Goal: Information Seeking & Learning: Learn about a topic

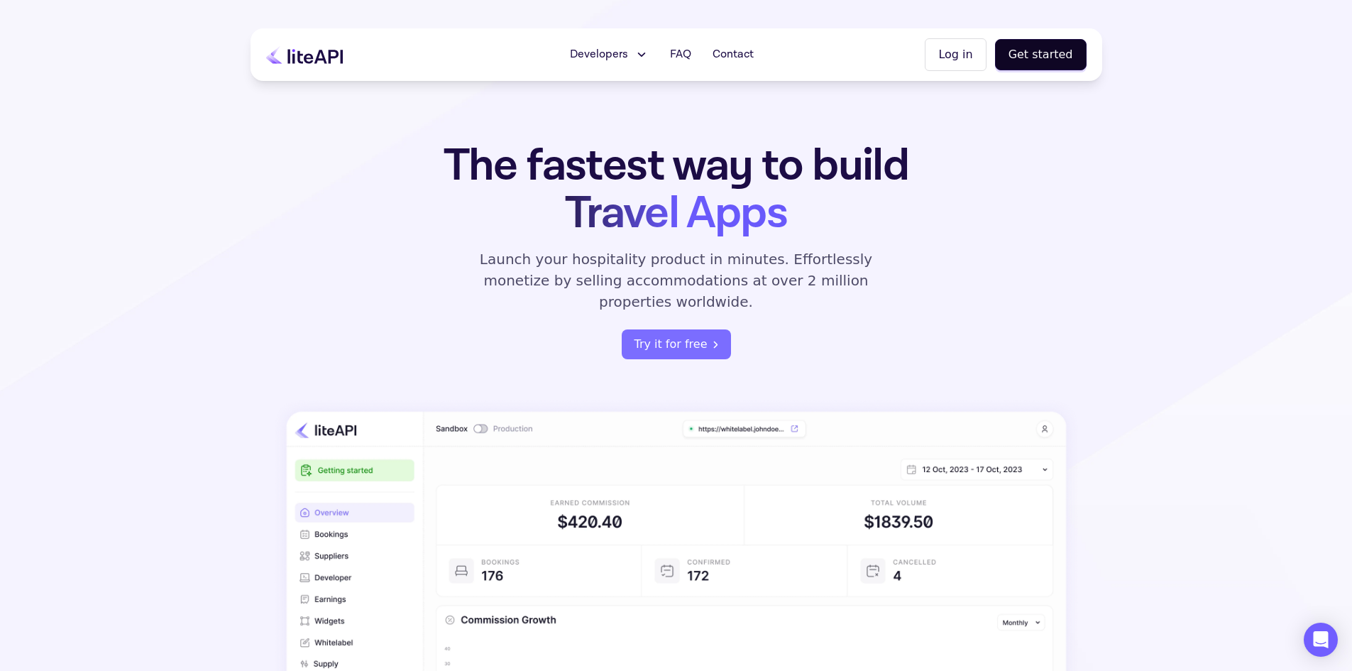
click at [846, 212] on h1 "The fastest way to build Travel Apps" at bounding box center [676, 189] width 555 height 95
click at [597, 49] on span "Developers" at bounding box center [599, 54] width 58 height 17
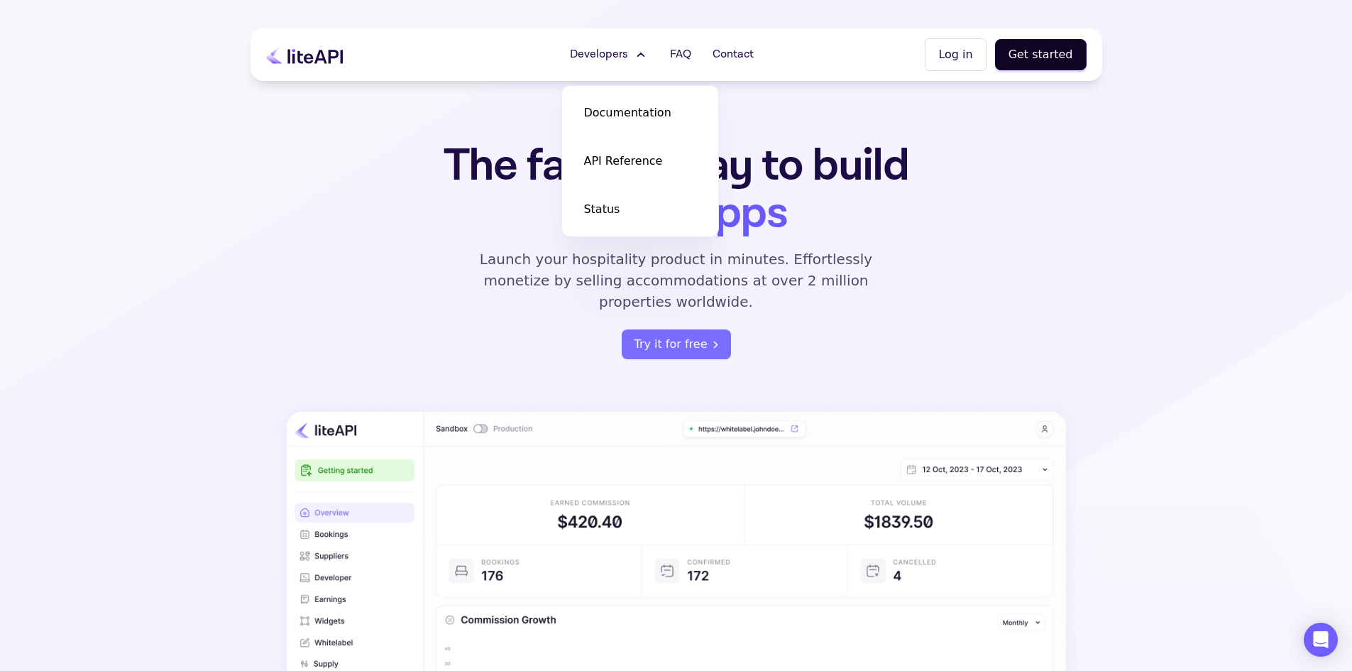
click at [597, 49] on span "Developers" at bounding box center [599, 54] width 58 height 17
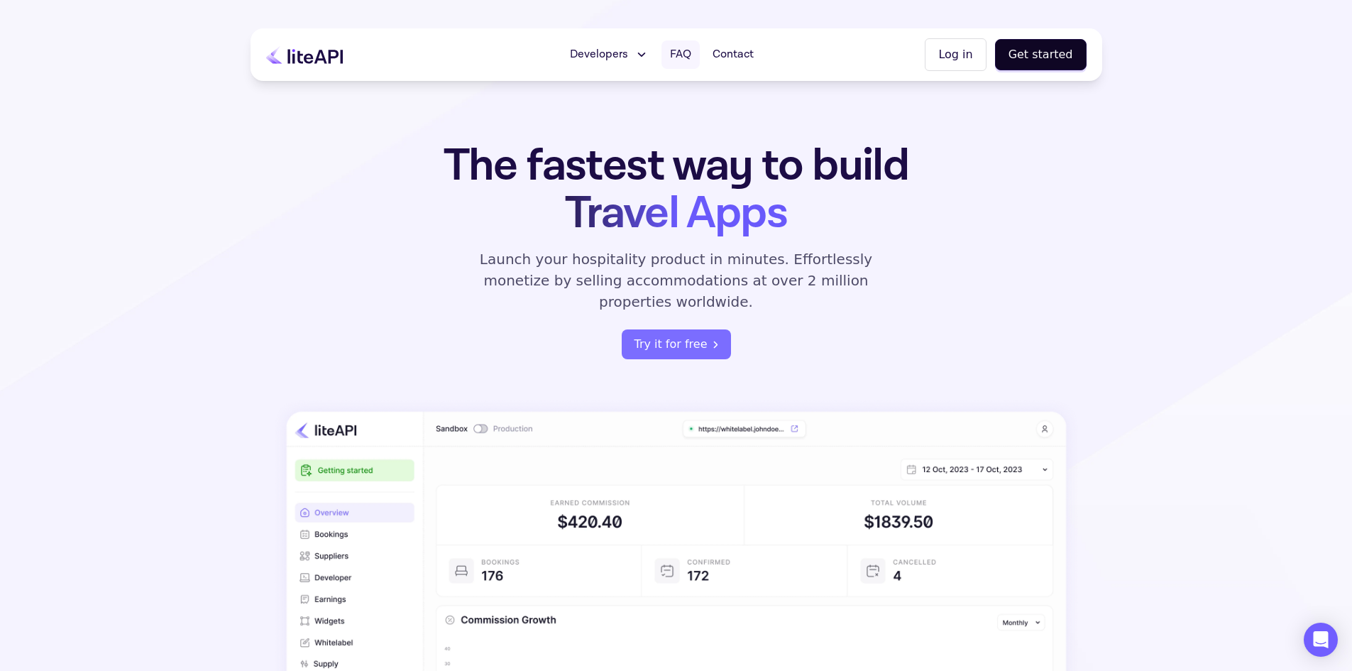
click at [690, 55] on span "FAQ" at bounding box center [680, 54] width 21 height 17
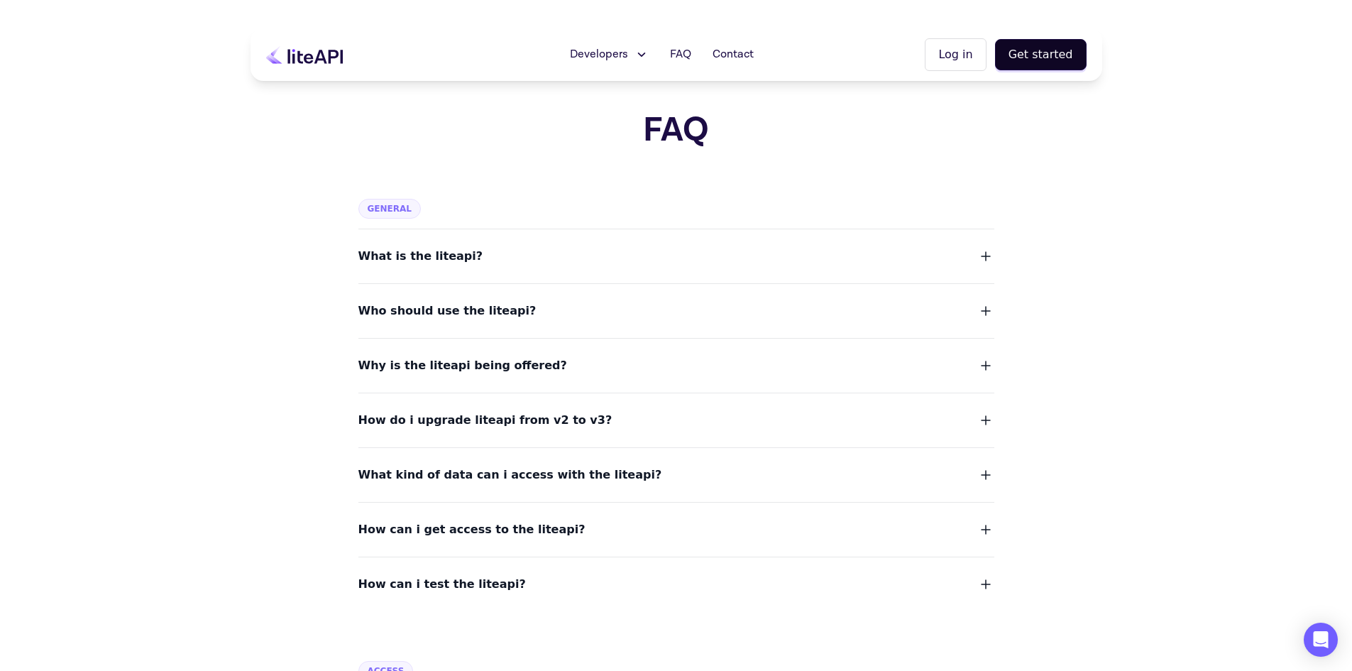
click at [521, 323] on dl "What is the liteapi? Who should use the liteapi? Why is the liteapi being offer…" at bounding box center [677, 412] width 636 height 366
click at [455, 265] on span "What is the liteapi?" at bounding box center [421, 256] width 125 height 20
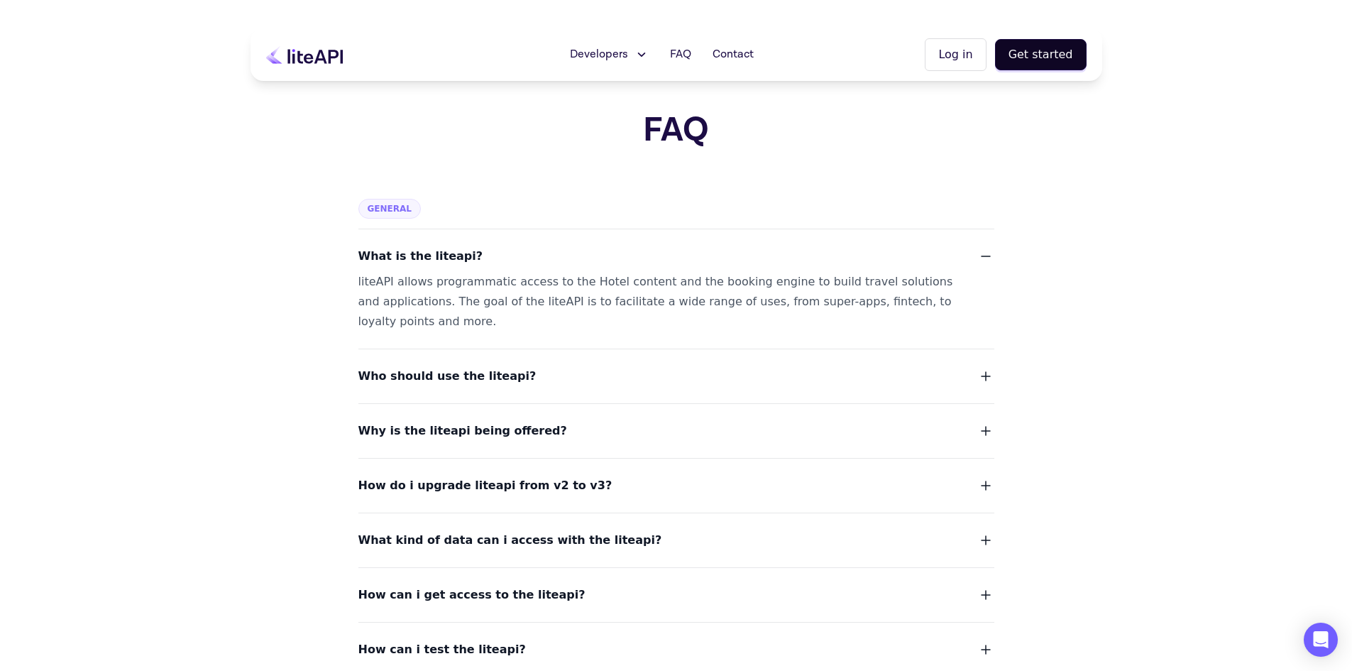
click at [453, 262] on span "What is the liteapi?" at bounding box center [421, 256] width 125 height 20
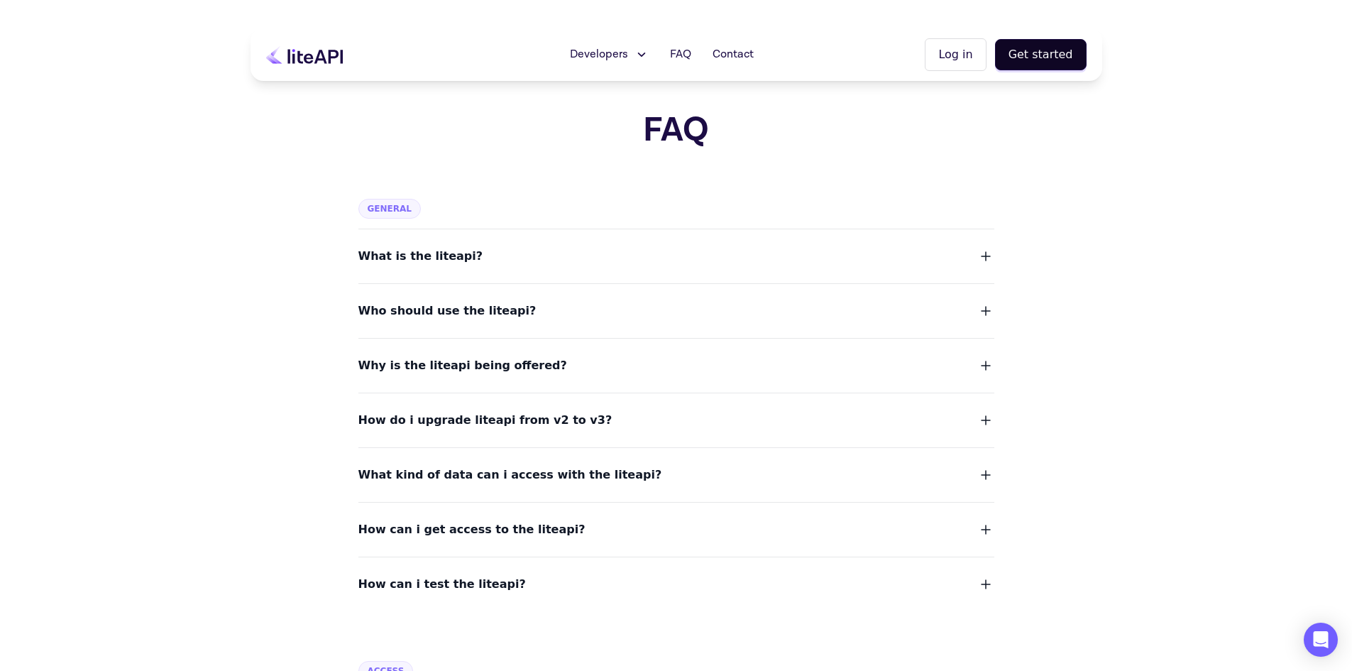
click at [445, 305] on span "Who should use the liteapi?" at bounding box center [448, 311] width 178 height 20
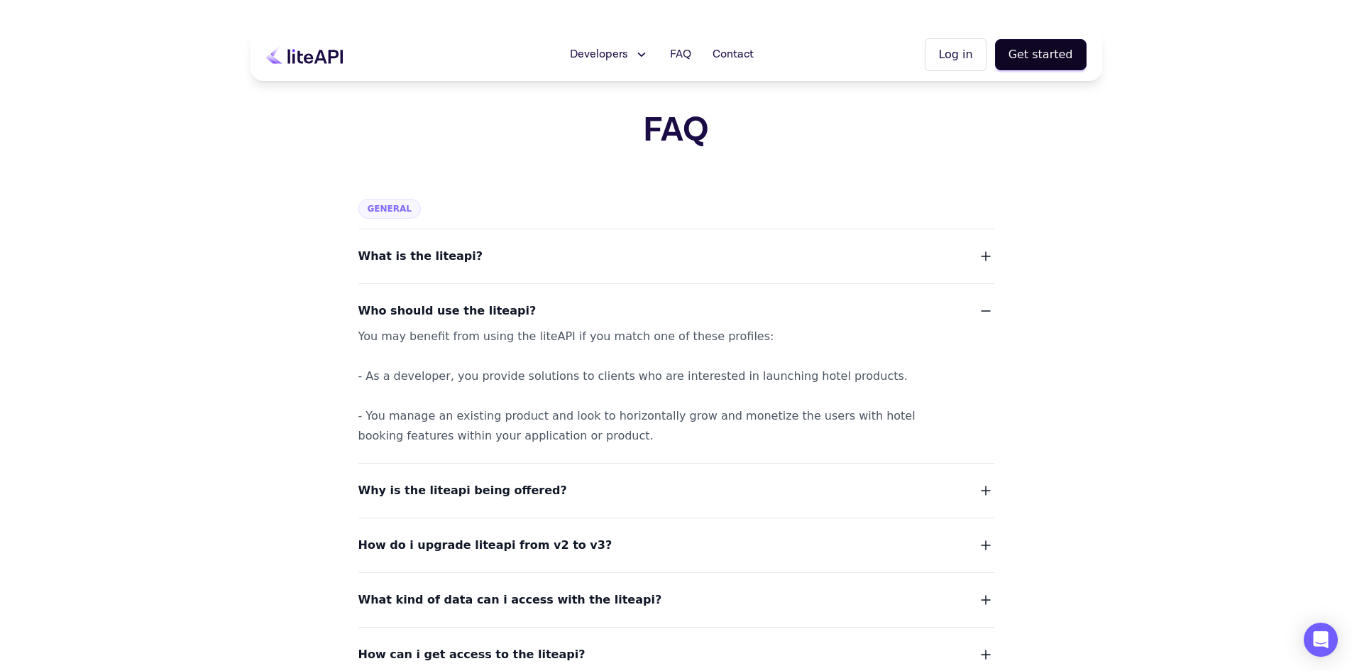
click at [448, 302] on span "Who should use the liteapi?" at bounding box center [448, 311] width 178 height 20
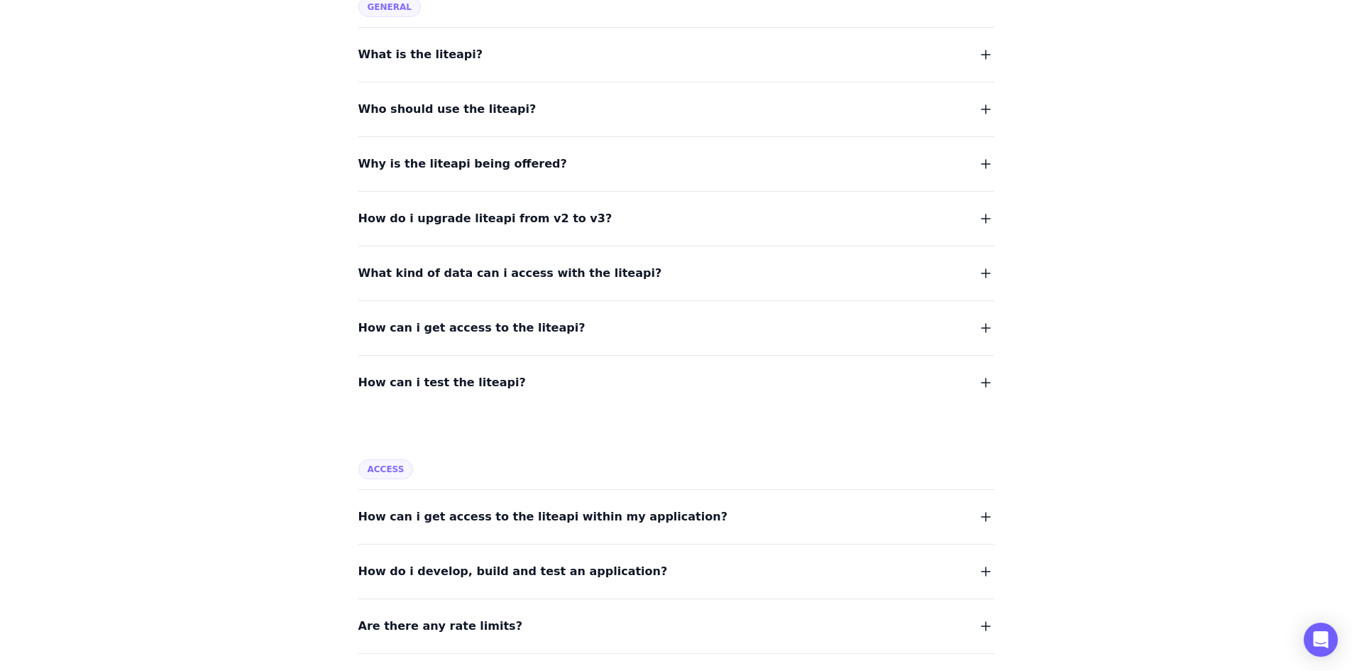
scroll to position [284, 0]
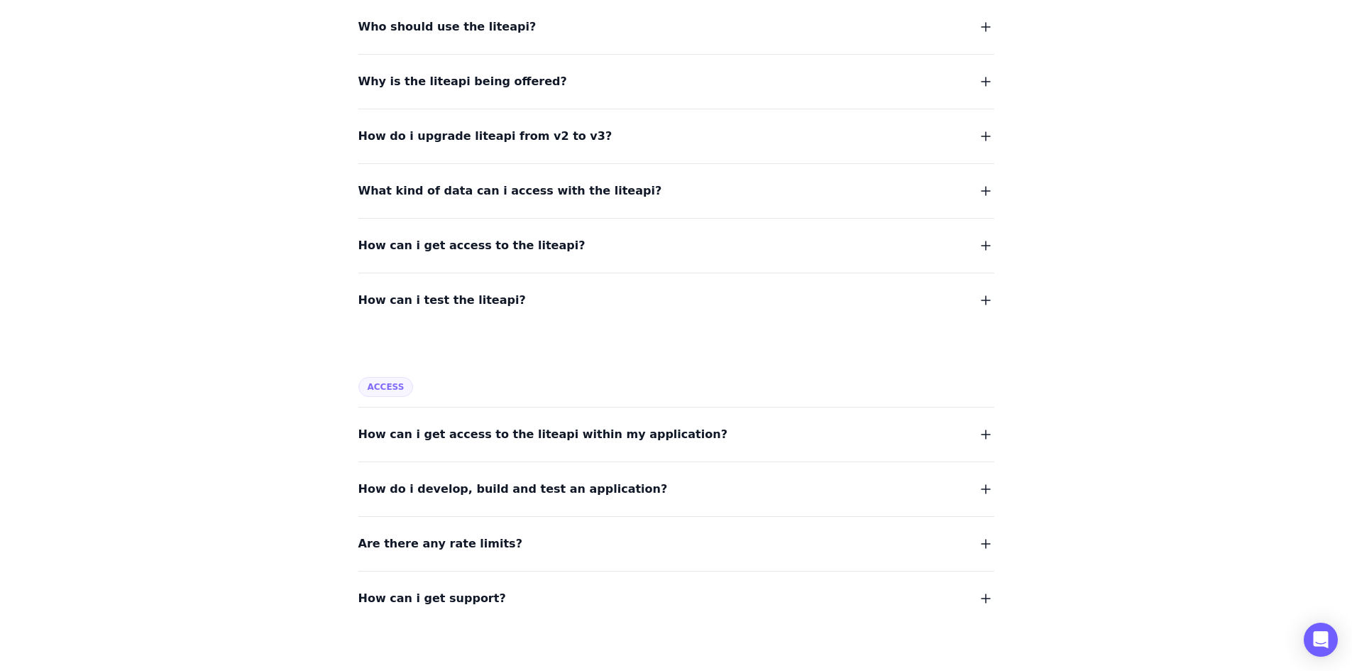
click at [471, 188] on span "What kind of data can i access with the liteapi?" at bounding box center [511, 191] width 304 height 20
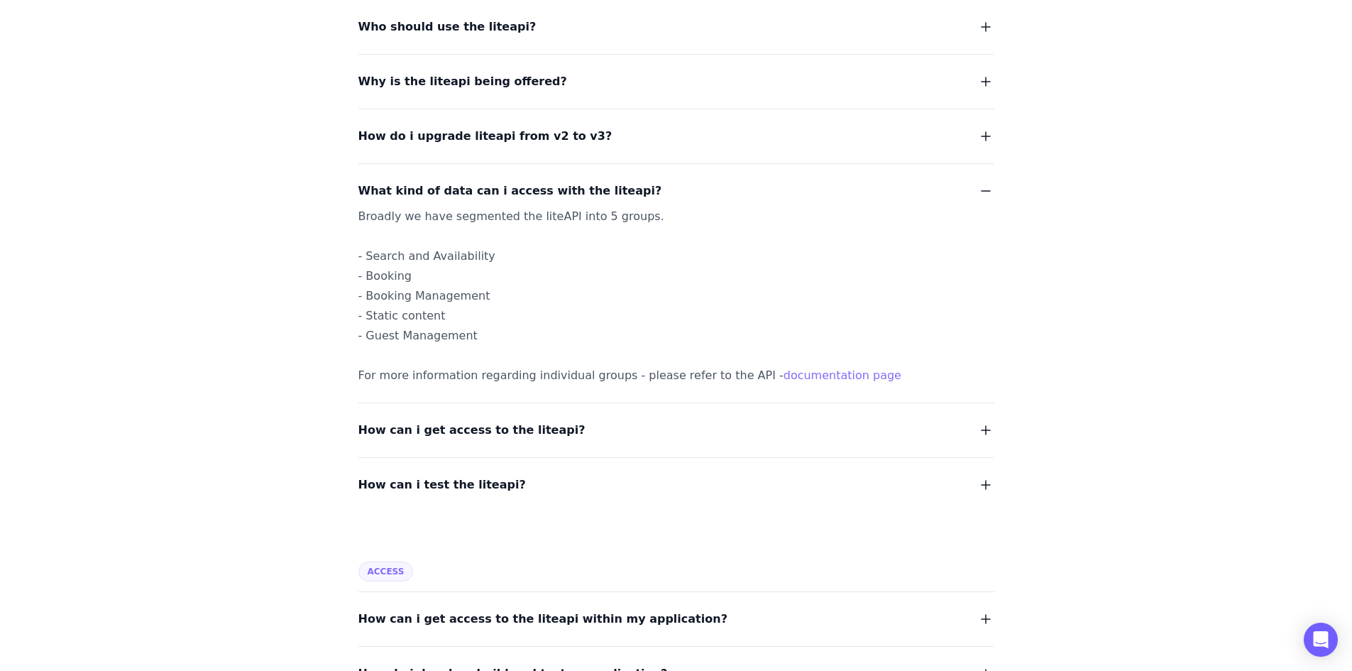
click at [473, 188] on span "What kind of data can i access with the liteapi?" at bounding box center [511, 191] width 304 height 20
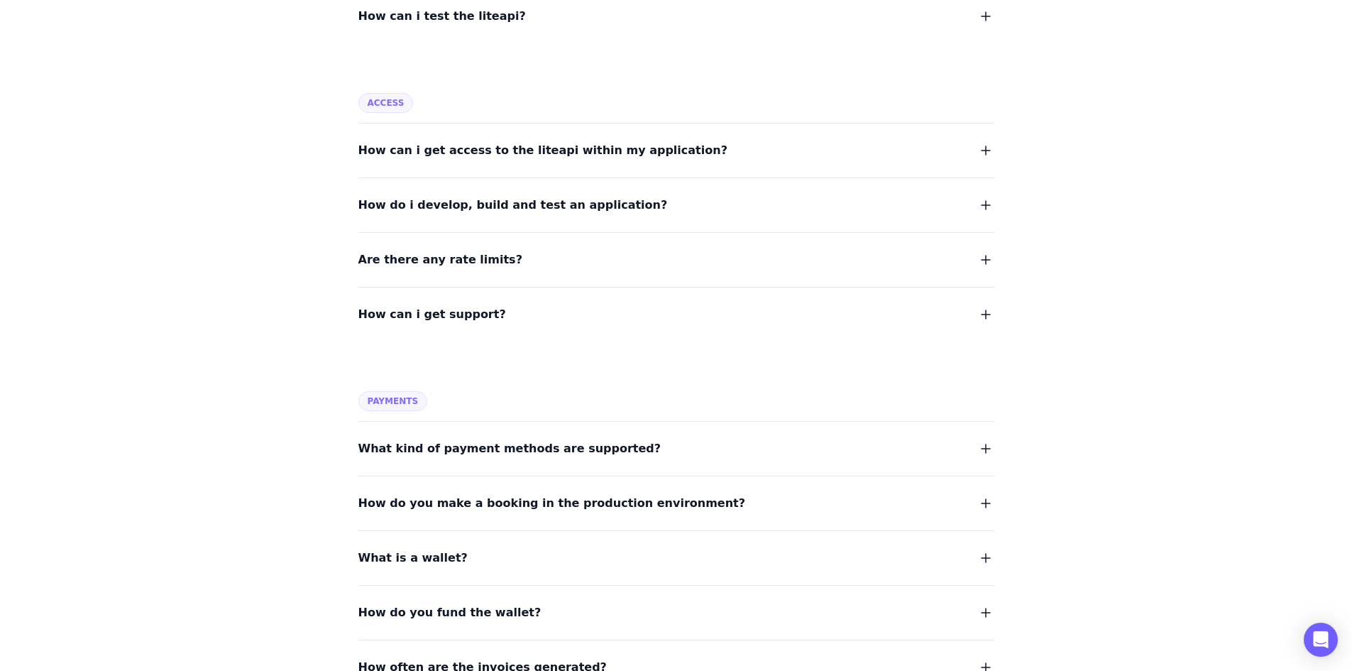
scroll to position [639, 0]
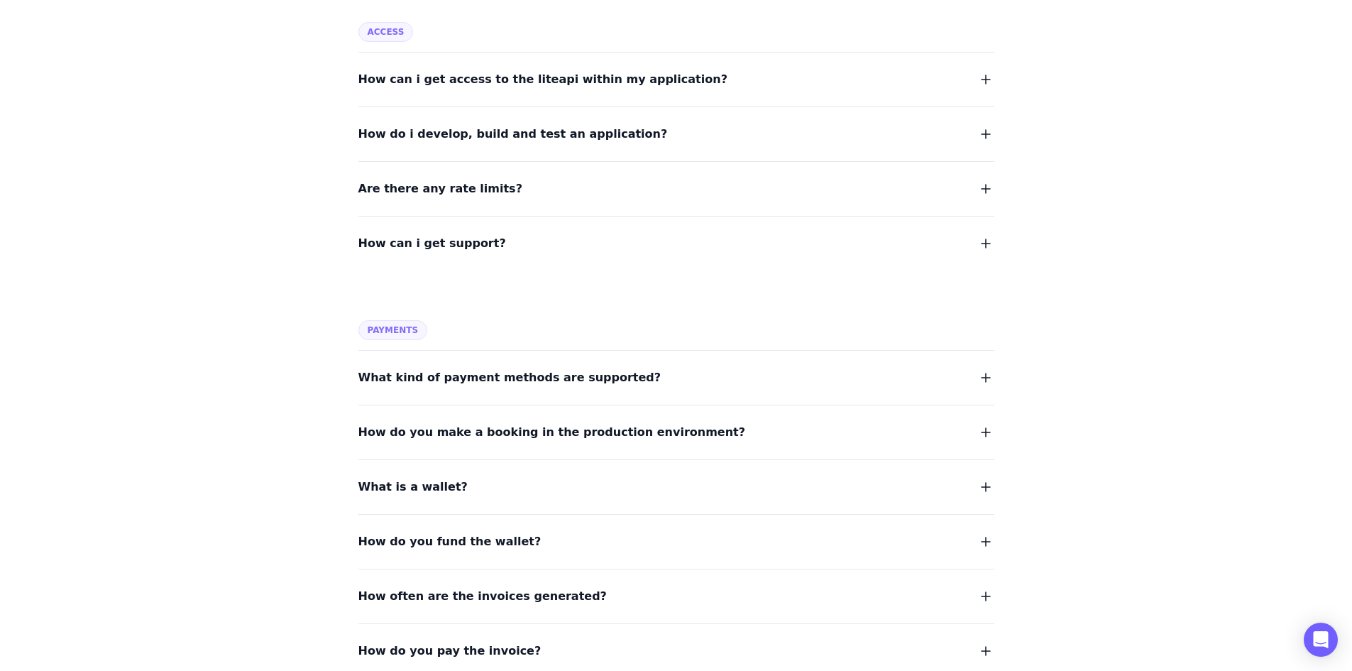
click at [449, 171] on div "Are there any rate limits?" at bounding box center [677, 180] width 636 height 38
click at [449, 185] on span "Are there any rate limits?" at bounding box center [441, 189] width 164 height 20
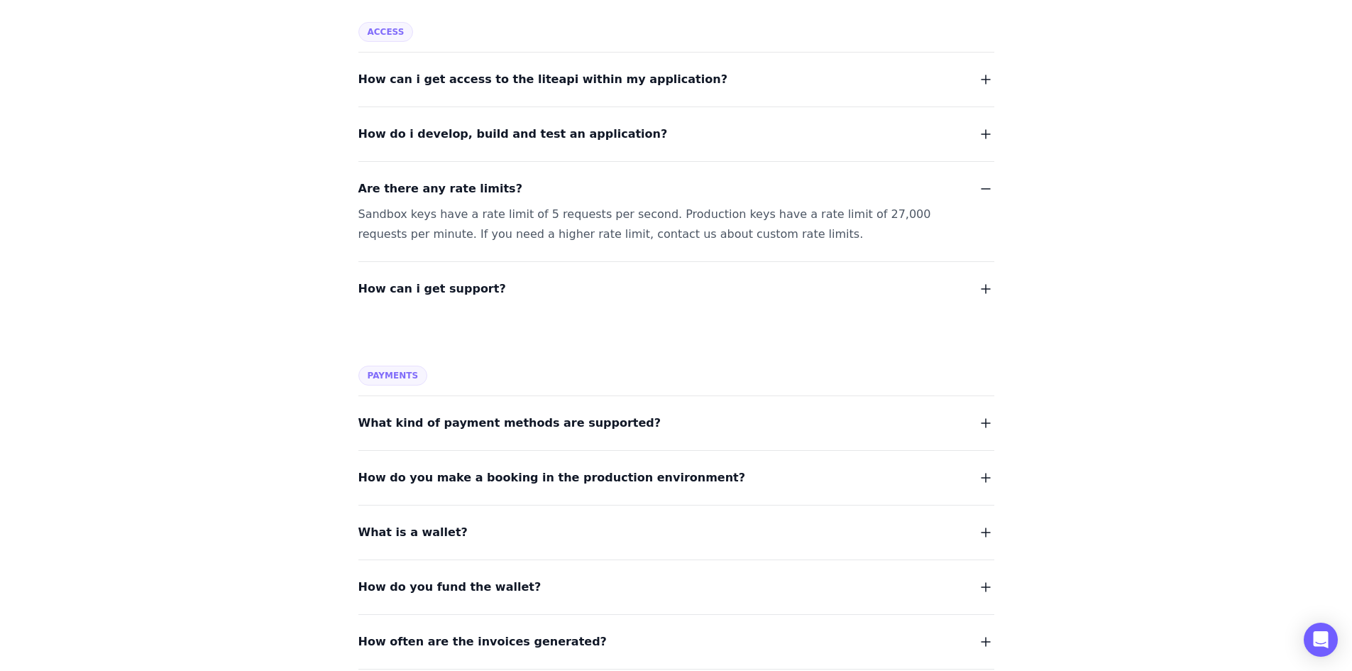
click at [449, 185] on span "Are there any rate limits?" at bounding box center [441, 189] width 164 height 20
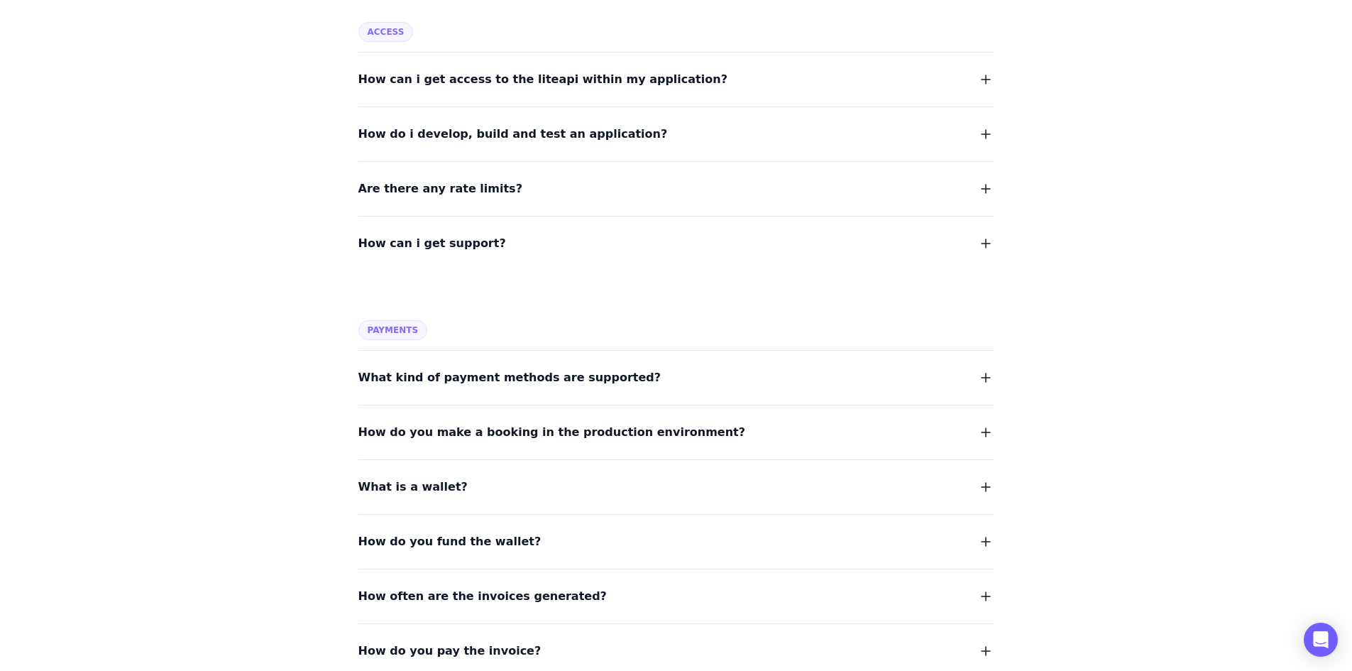
click at [434, 234] on span "How can i get support?" at bounding box center [433, 244] width 148 height 20
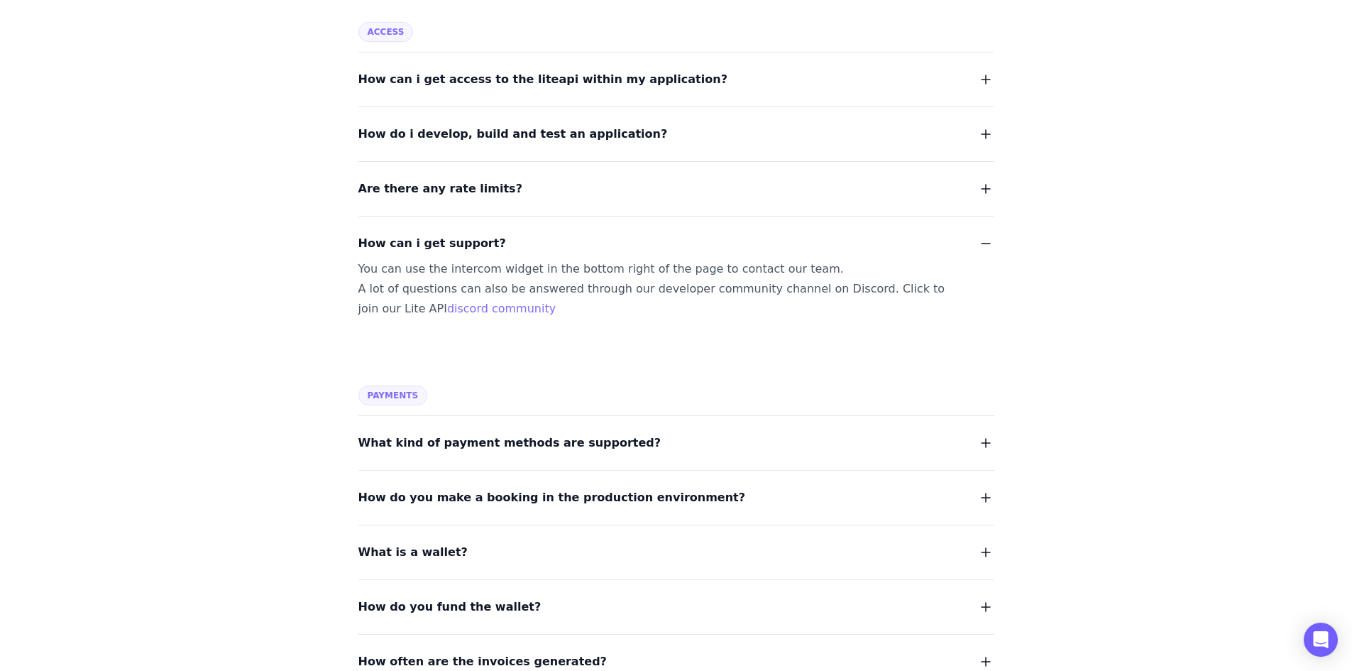
click at [434, 234] on span "How can i get support?" at bounding box center [433, 244] width 148 height 20
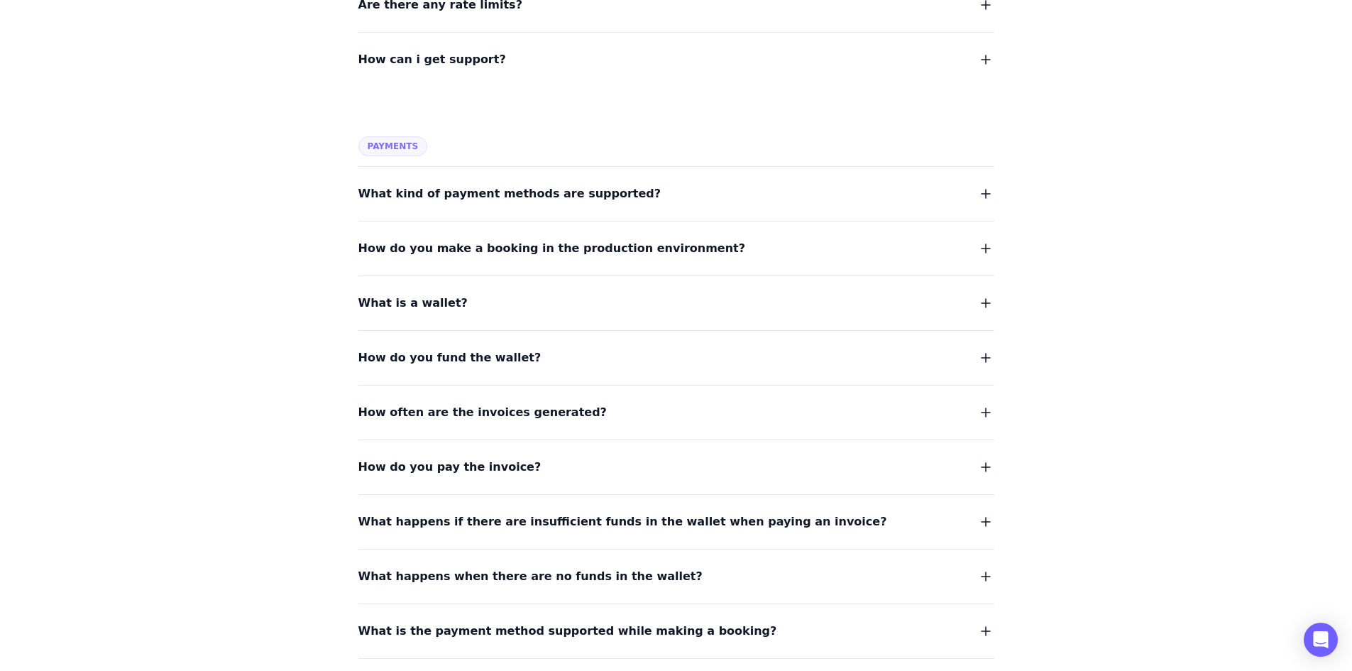
scroll to position [852, 0]
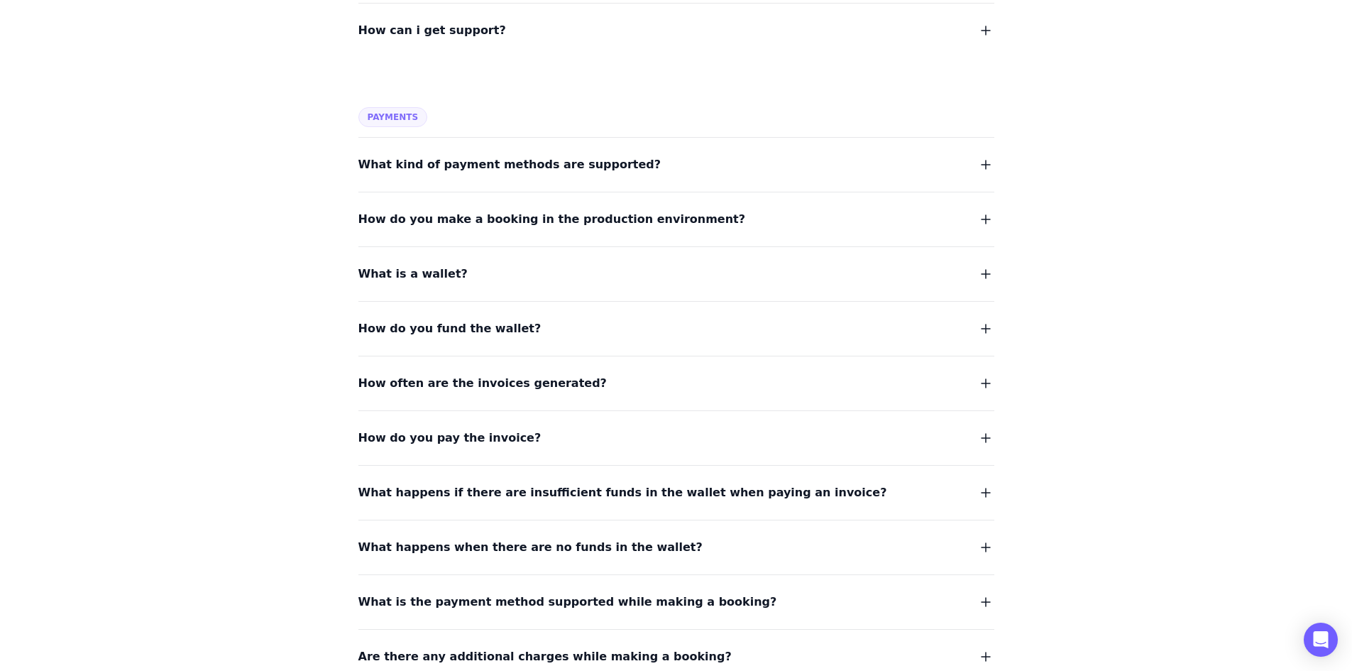
click at [484, 168] on span "What kind of payment methods are supported?" at bounding box center [510, 165] width 303 height 20
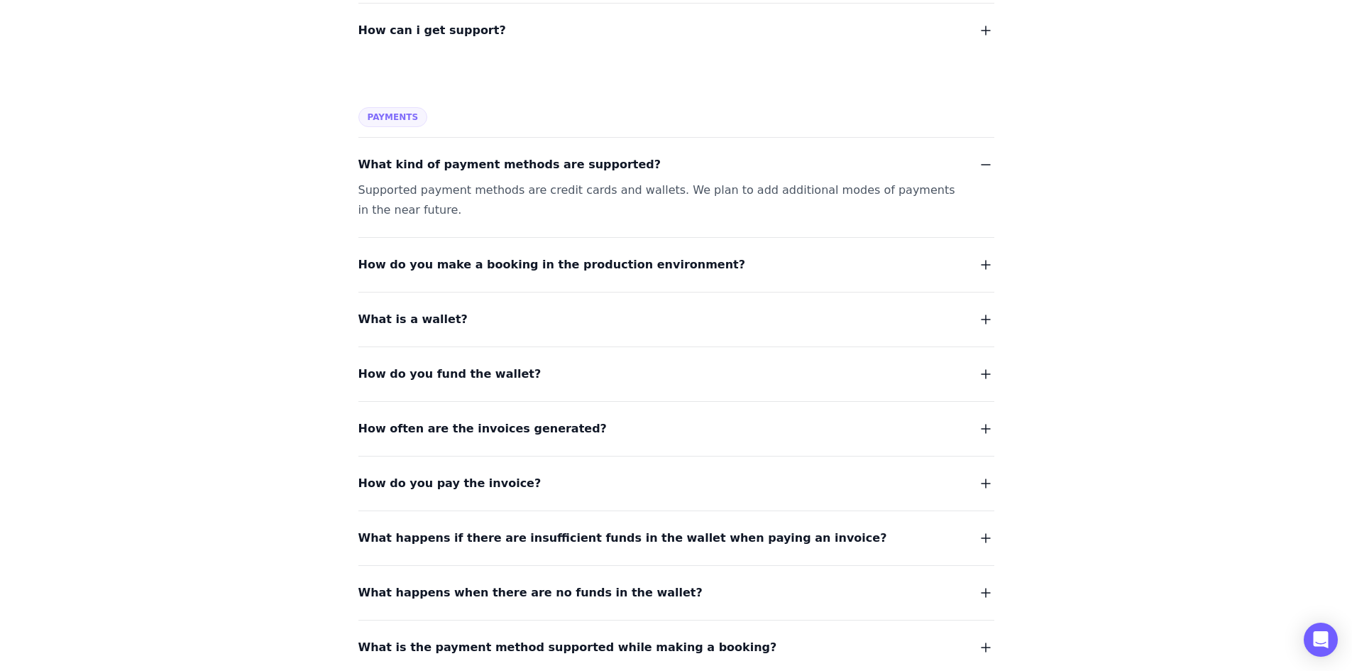
click at [484, 168] on span "What kind of payment methods are supported?" at bounding box center [510, 165] width 303 height 20
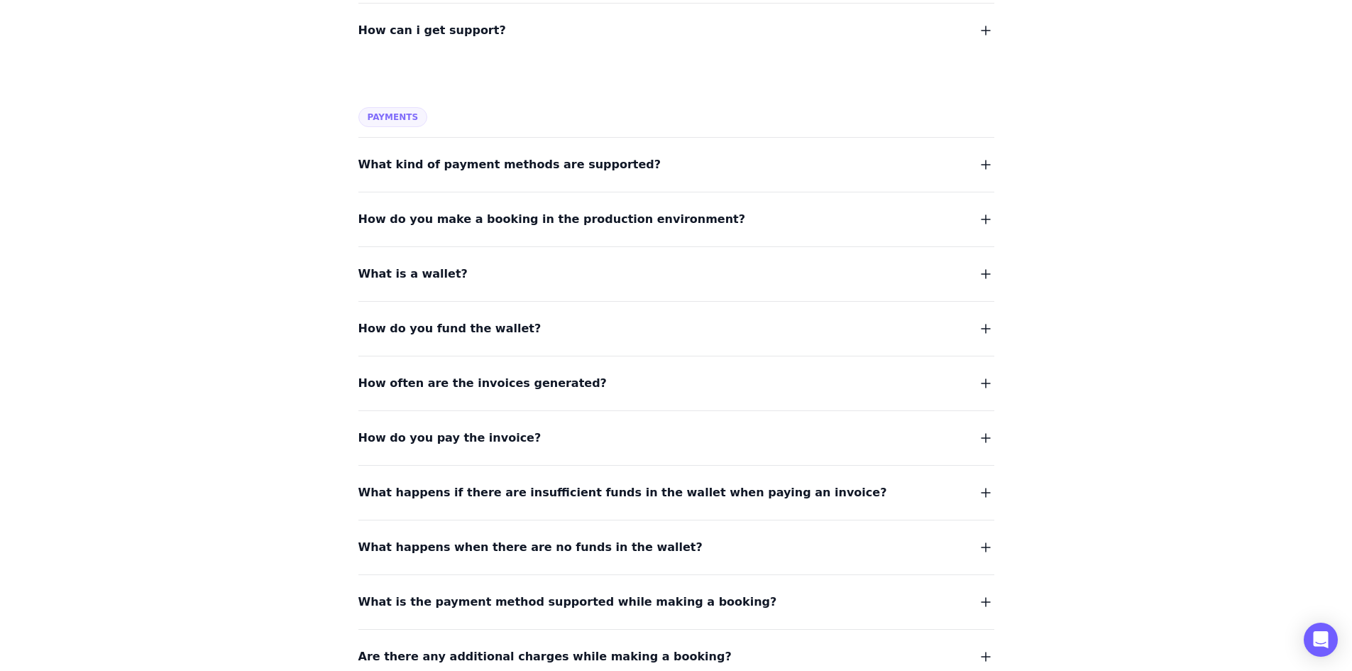
click at [506, 205] on div "How do you make a booking in the production environment?" at bounding box center [677, 211] width 636 height 38
click at [506, 212] on span "How do you make a booking in the production environment?" at bounding box center [553, 219] width 388 height 20
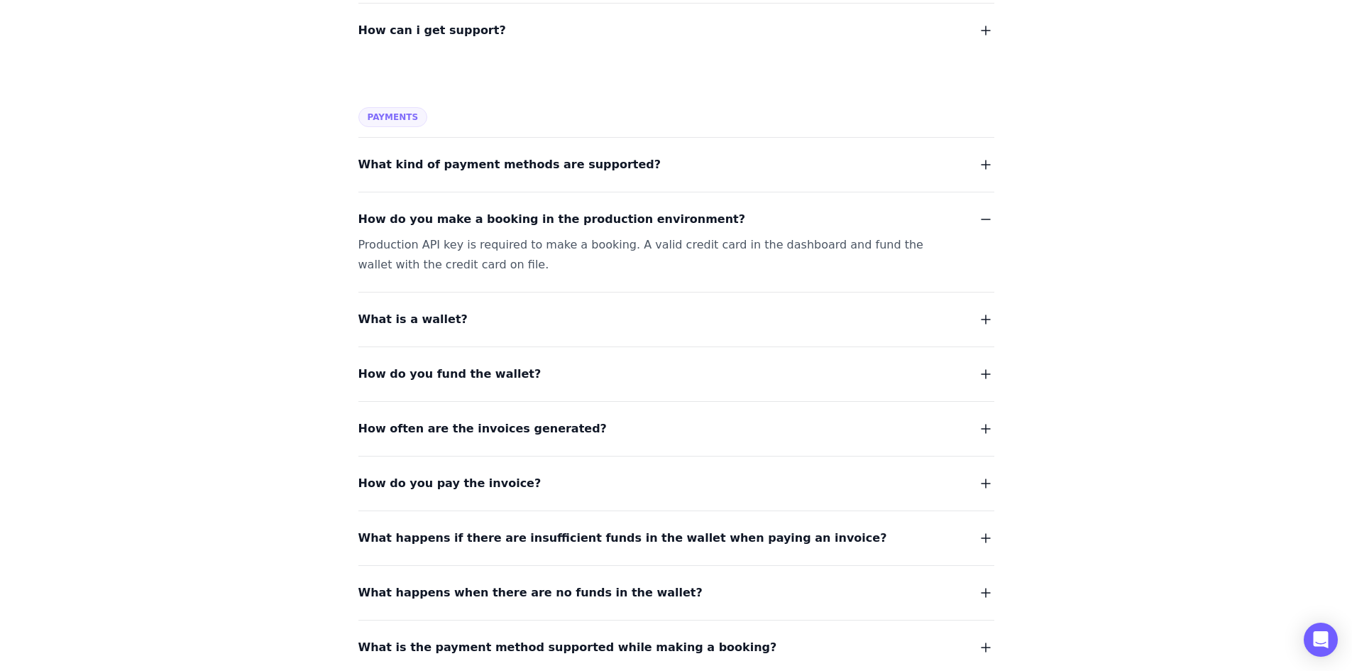
click at [506, 212] on span "How do you make a booking in the production environment?" at bounding box center [553, 219] width 388 height 20
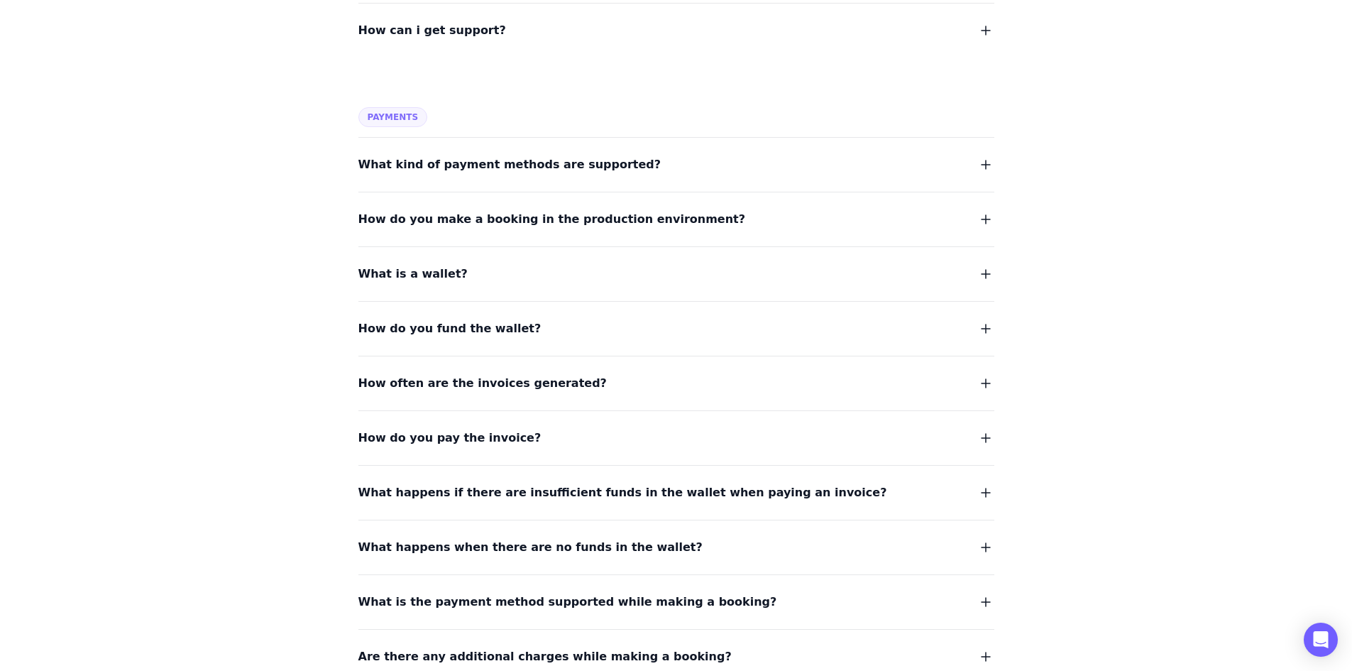
click at [393, 280] on span "What is a wallet?" at bounding box center [413, 274] width 109 height 20
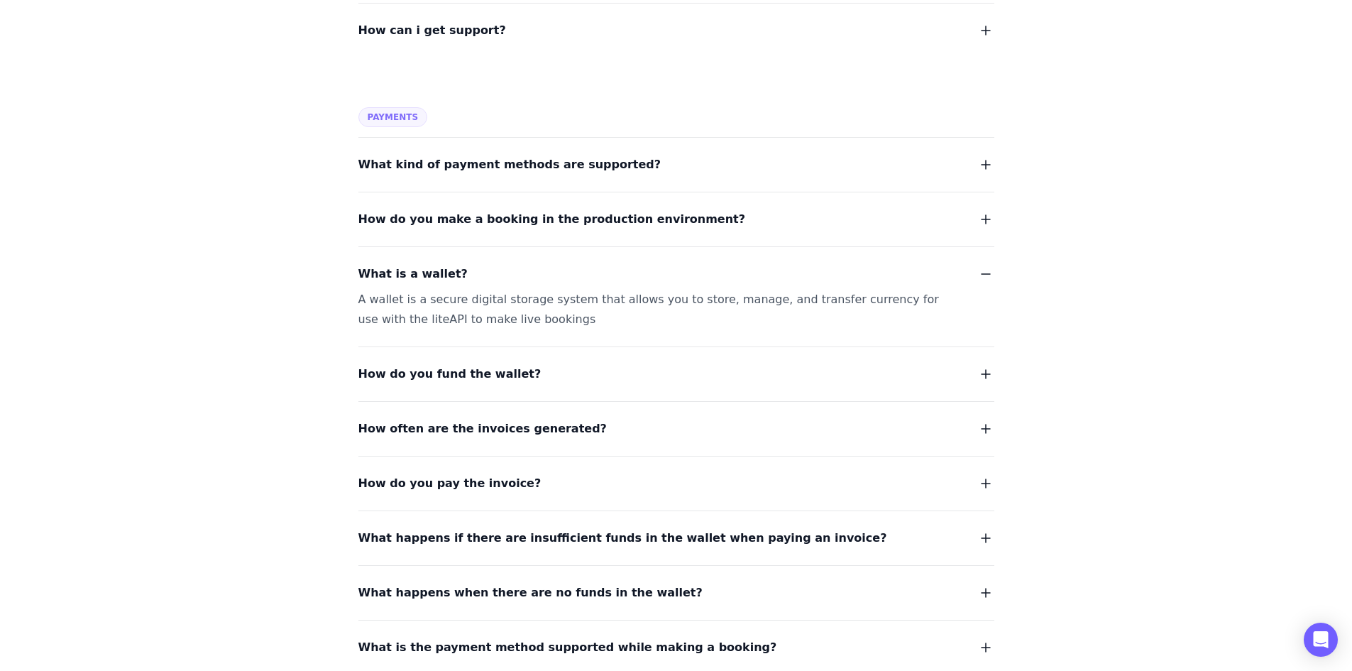
click at [396, 277] on span "What is a wallet?" at bounding box center [413, 274] width 109 height 20
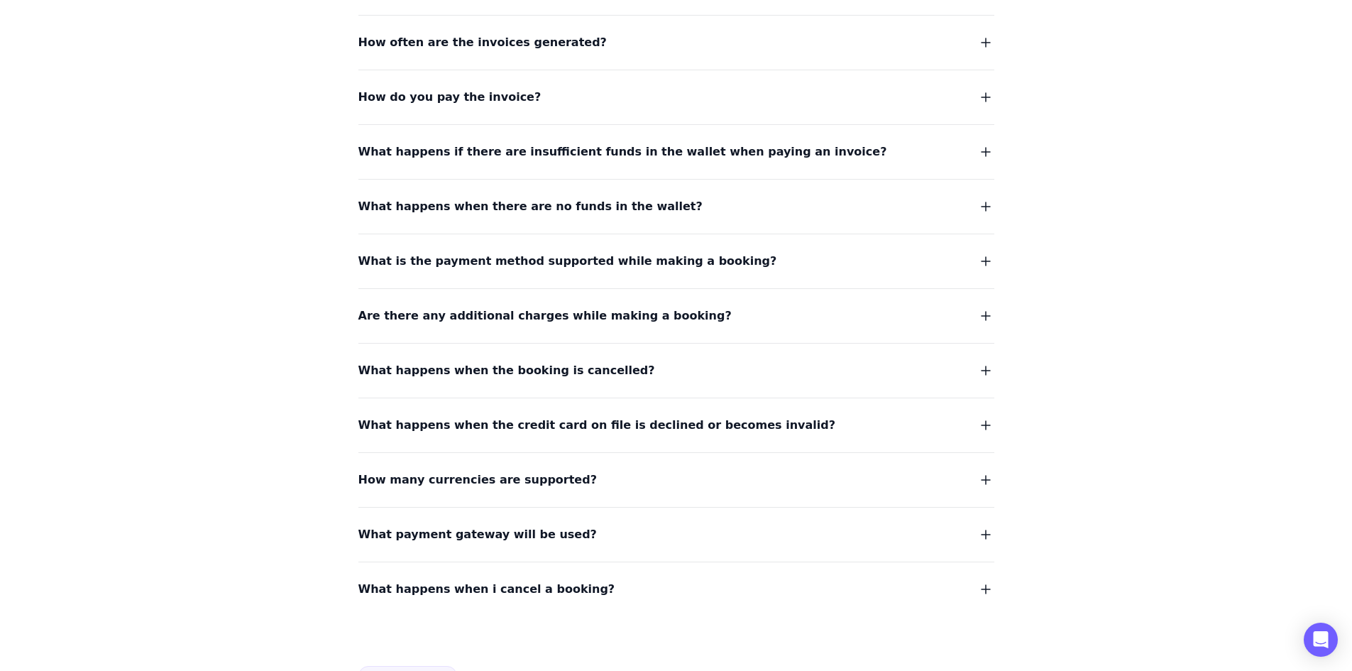
scroll to position [1207, 0]
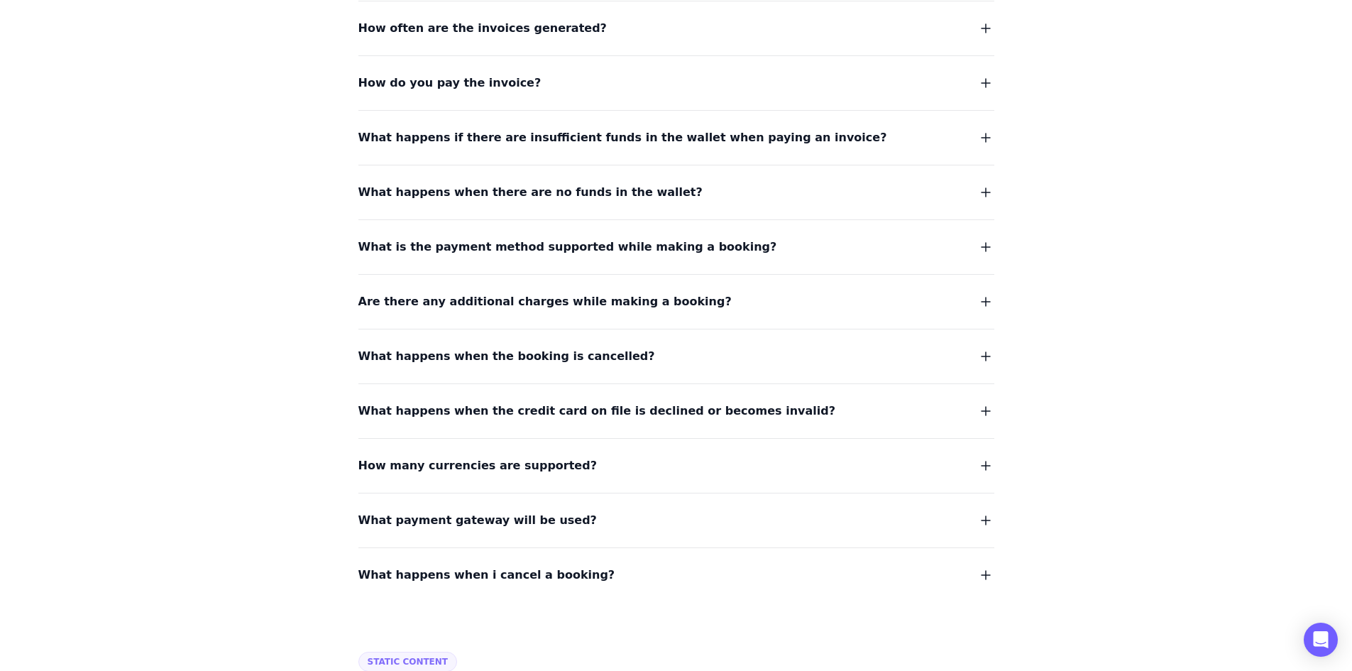
click at [548, 256] on span "What is the payment method supported while making a booking?" at bounding box center [568, 247] width 419 height 20
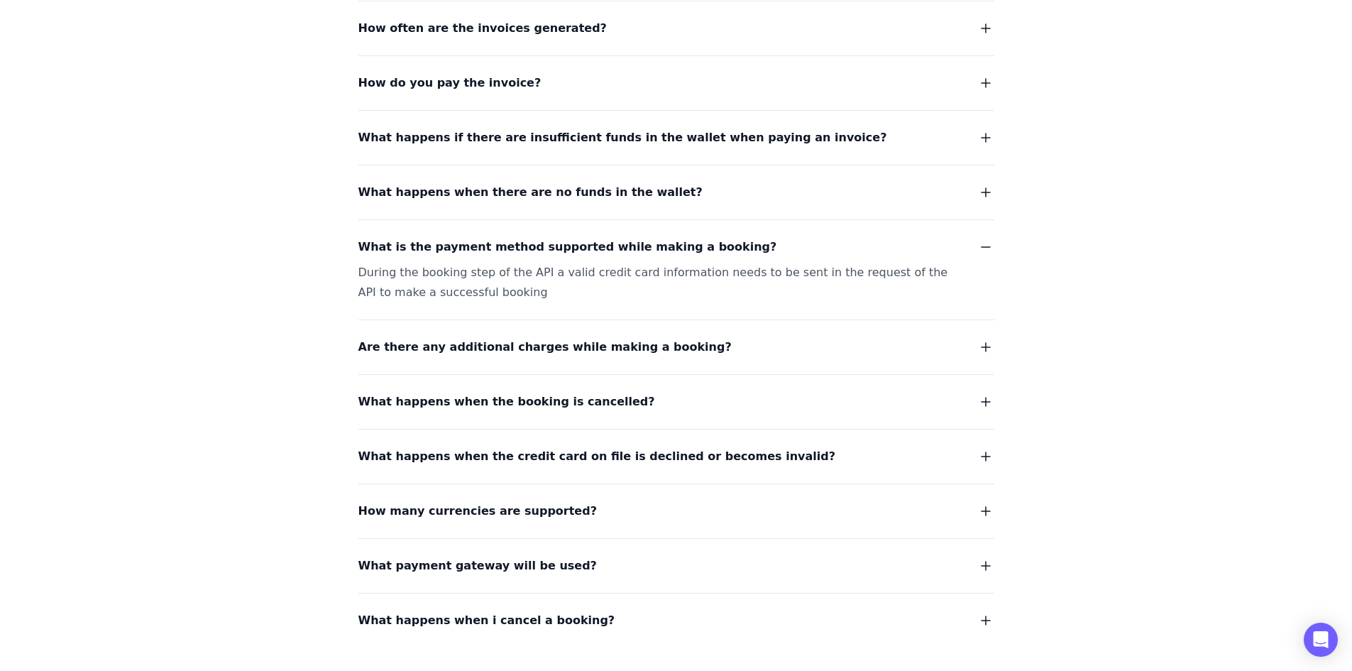
click at [540, 259] on div "What is the payment method supported while making a booking? During the booking…" at bounding box center [677, 260] width 636 height 83
click at [523, 250] on span "What is the payment method supported while making a booking?" at bounding box center [568, 247] width 419 height 20
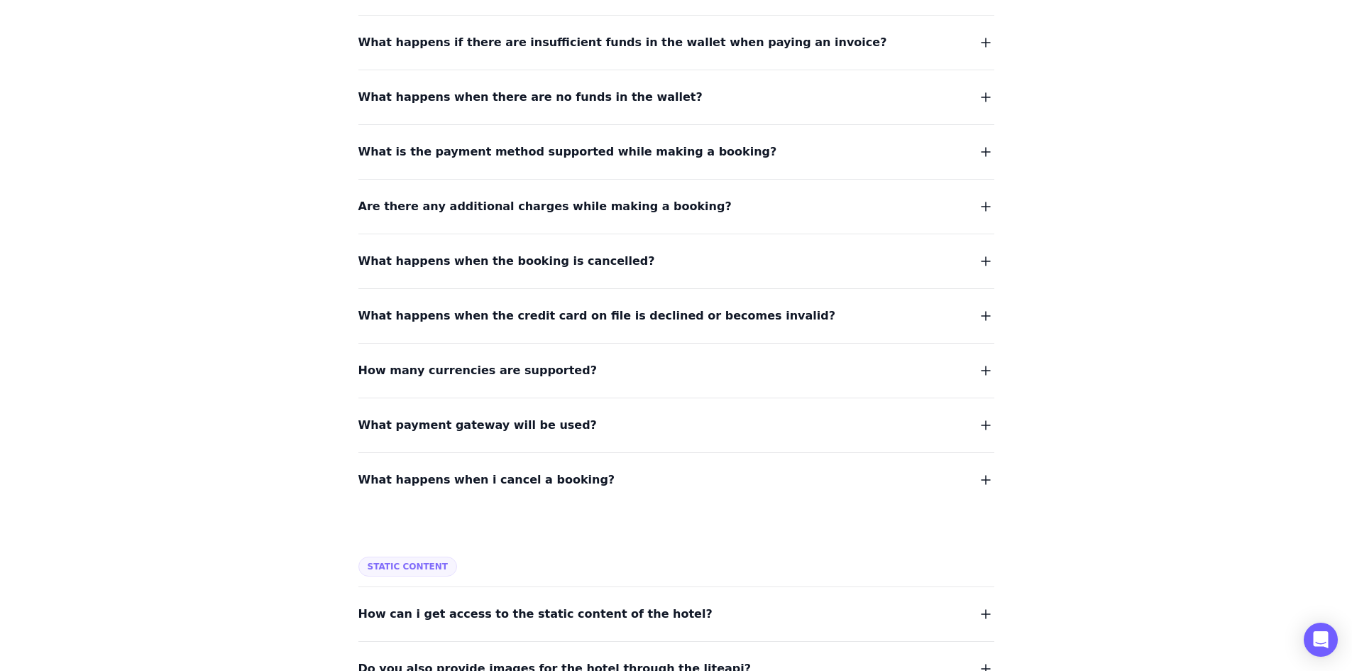
scroll to position [1420, 0]
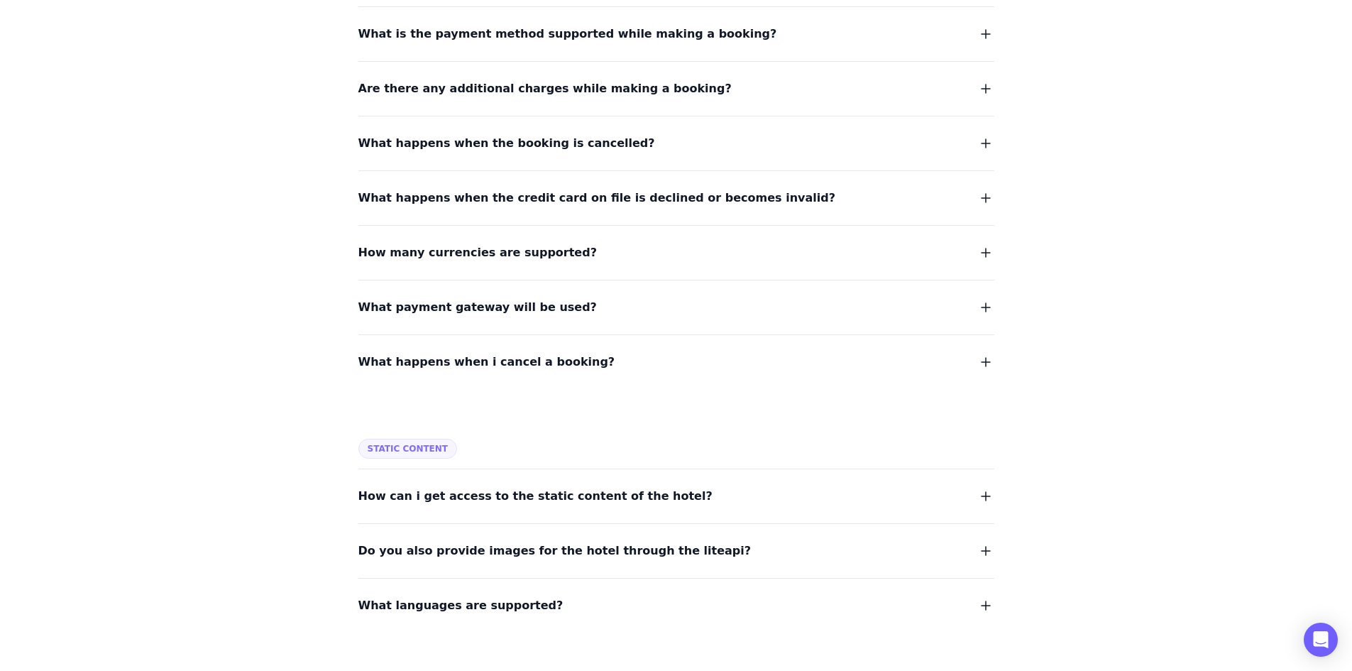
click at [515, 142] on span "What happens when the booking is cancelled?" at bounding box center [507, 143] width 297 height 20
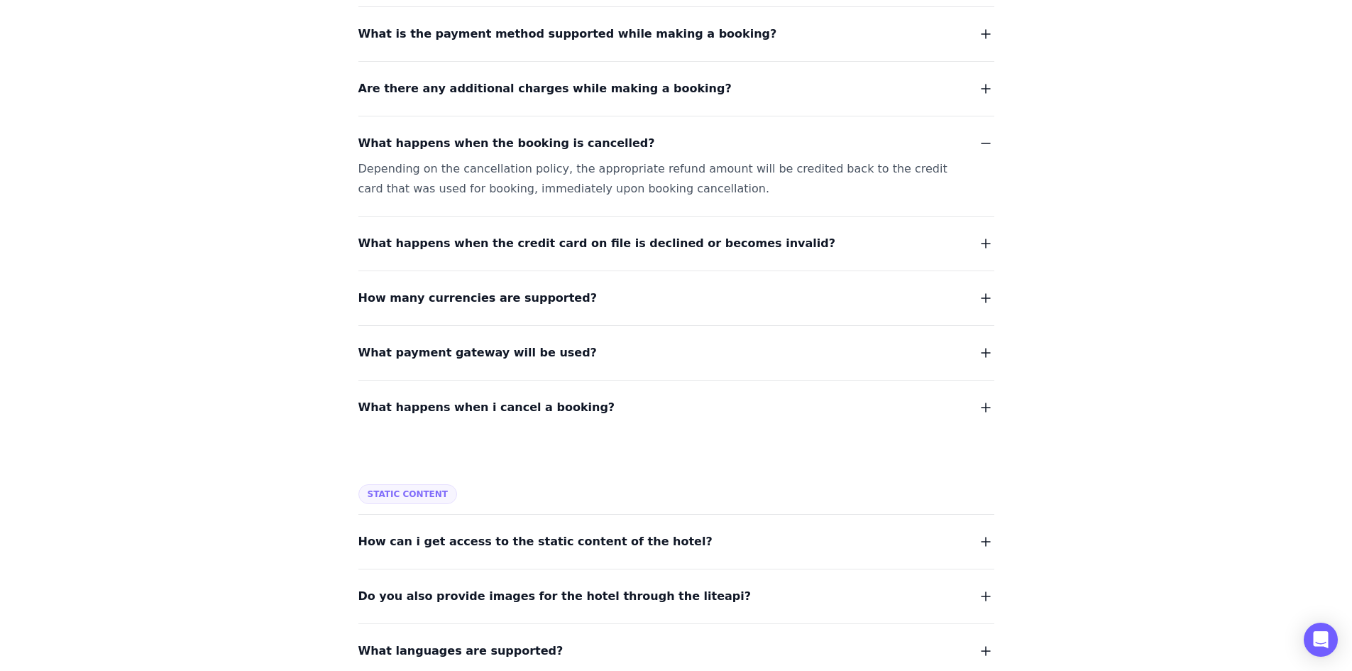
click at [517, 148] on span "What happens when the booking is cancelled?" at bounding box center [507, 143] width 297 height 20
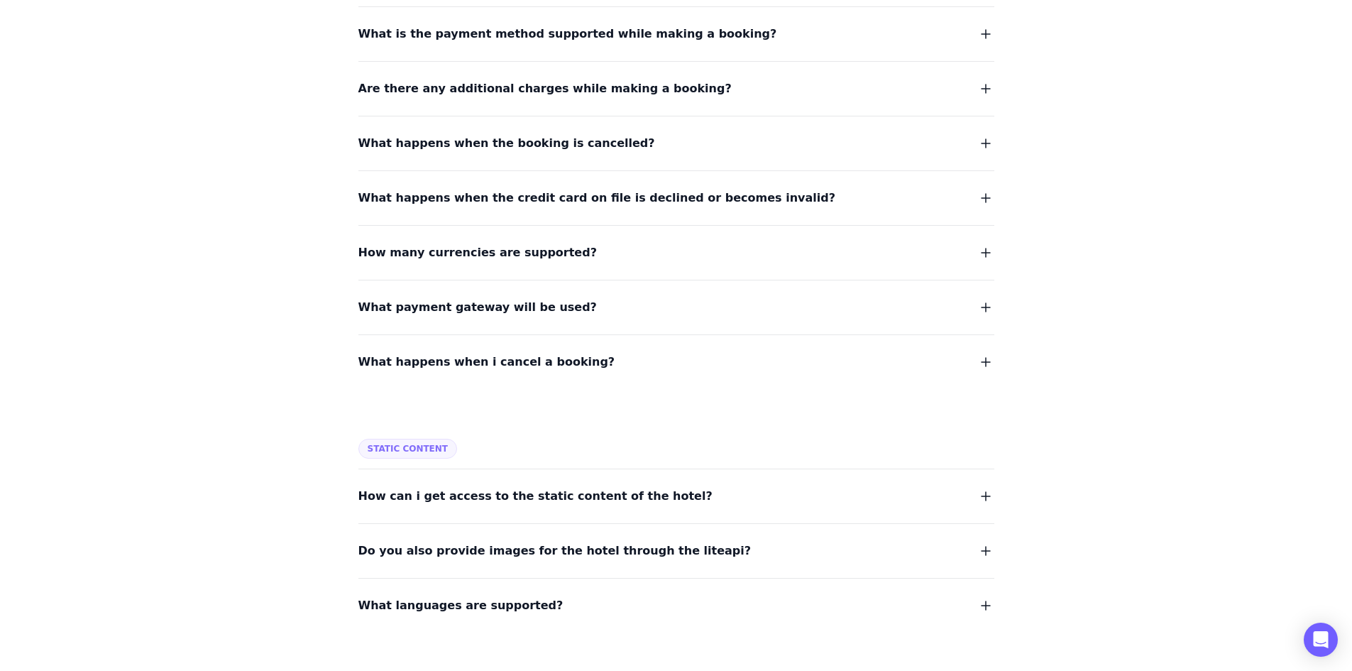
click at [537, 192] on span "What happens when the credit card on file is declined or becomes invalid?" at bounding box center [597, 198] width 477 height 20
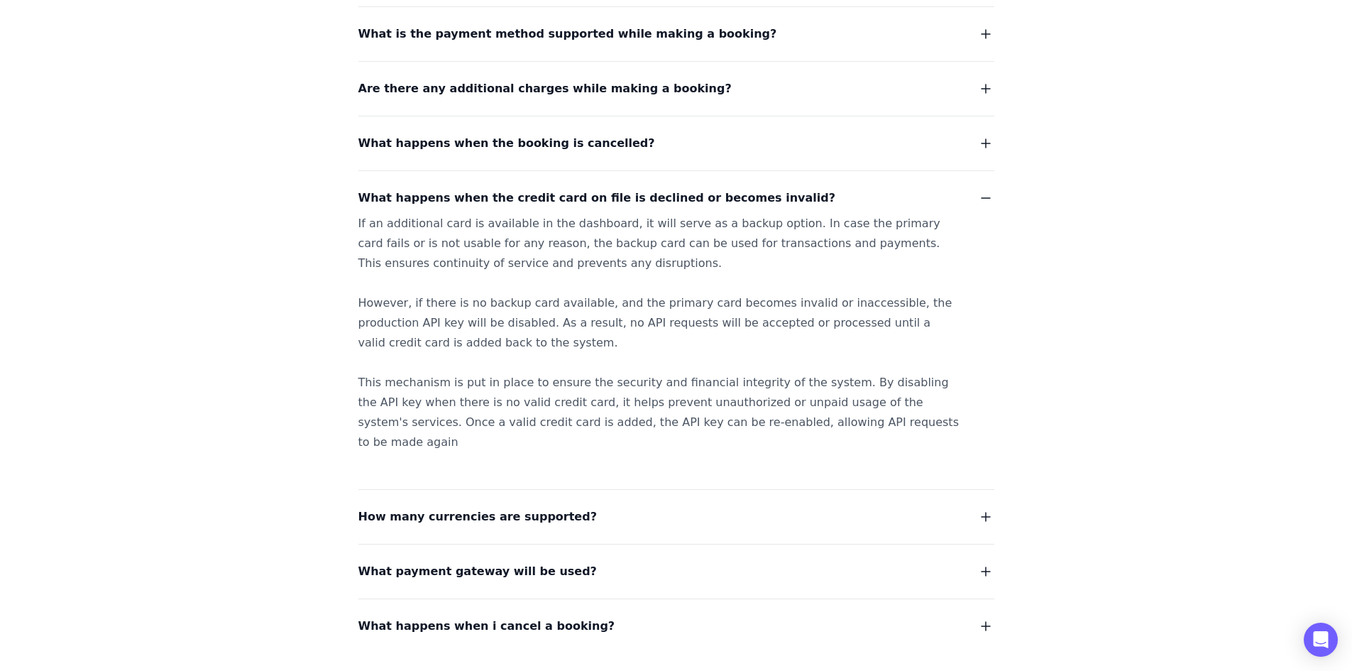
click at [537, 192] on span "What happens when the credit card on file is declined or becomes invalid?" at bounding box center [597, 198] width 477 height 20
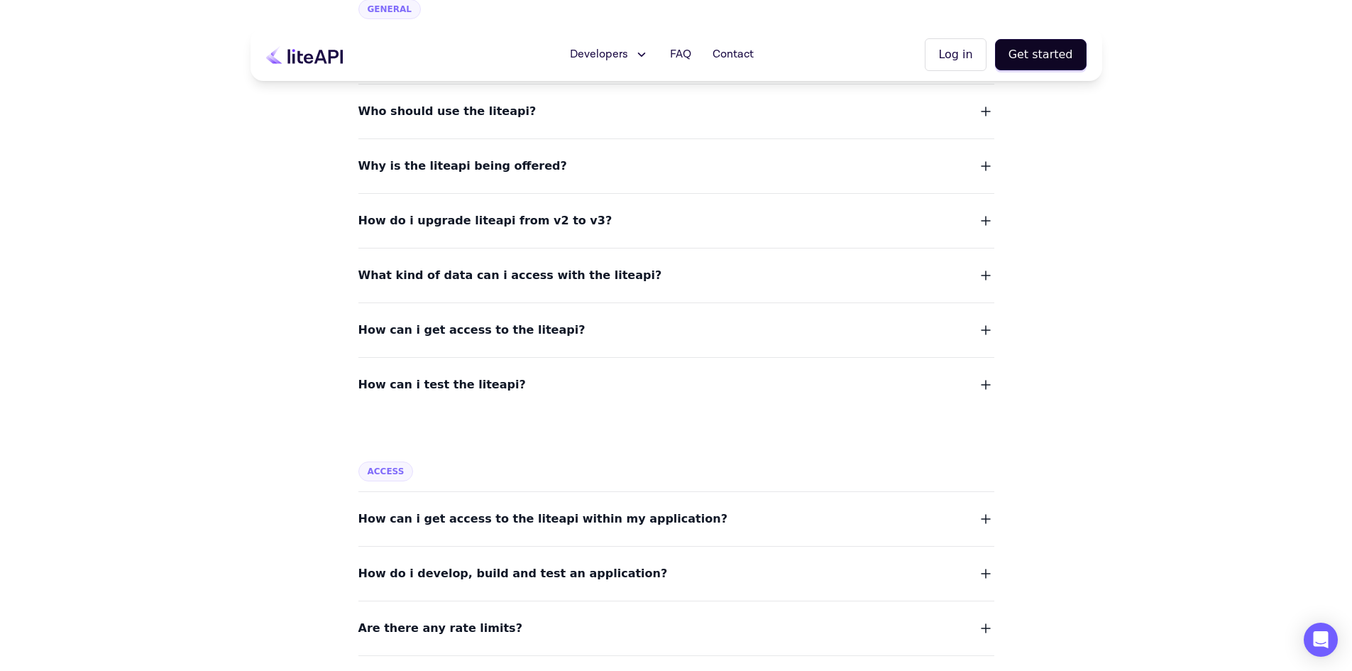
scroll to position [0, 0]
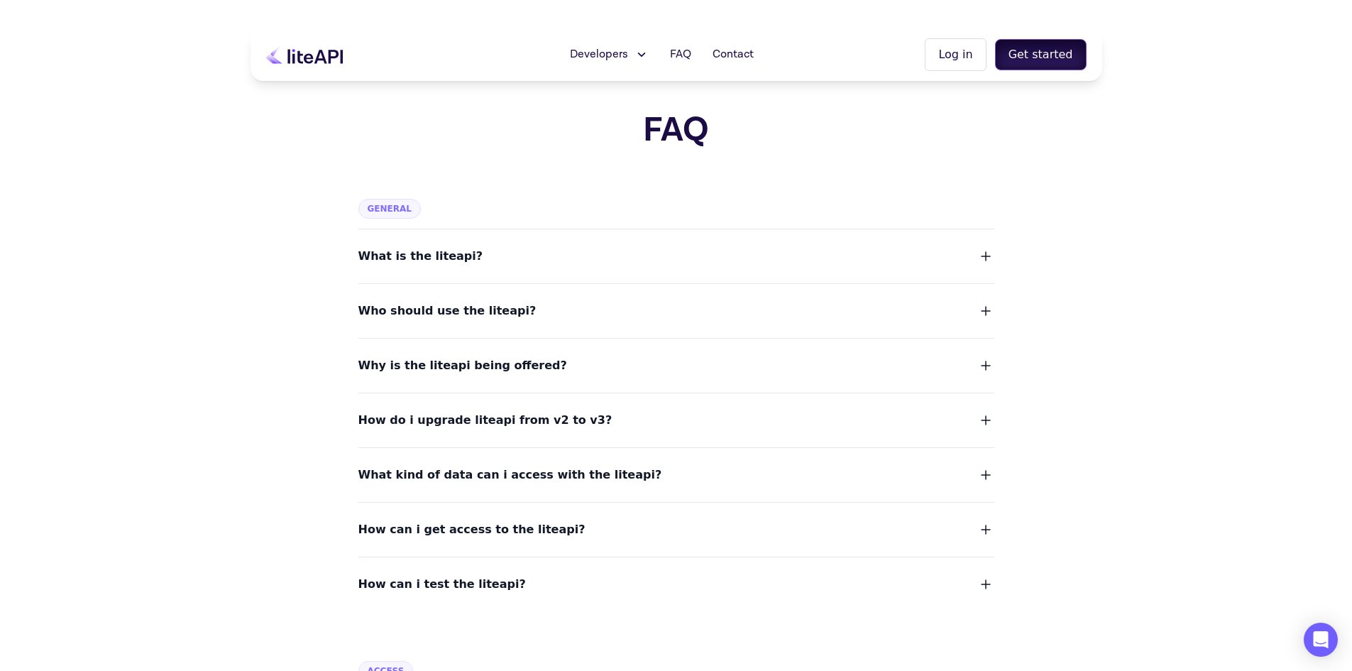
click at [1011, 53] on button "Get started" at bounding box center [1041, 54] width 92 height 31
click at [295, 61] on icon at bounding box center [304, 54] width 77 height 18
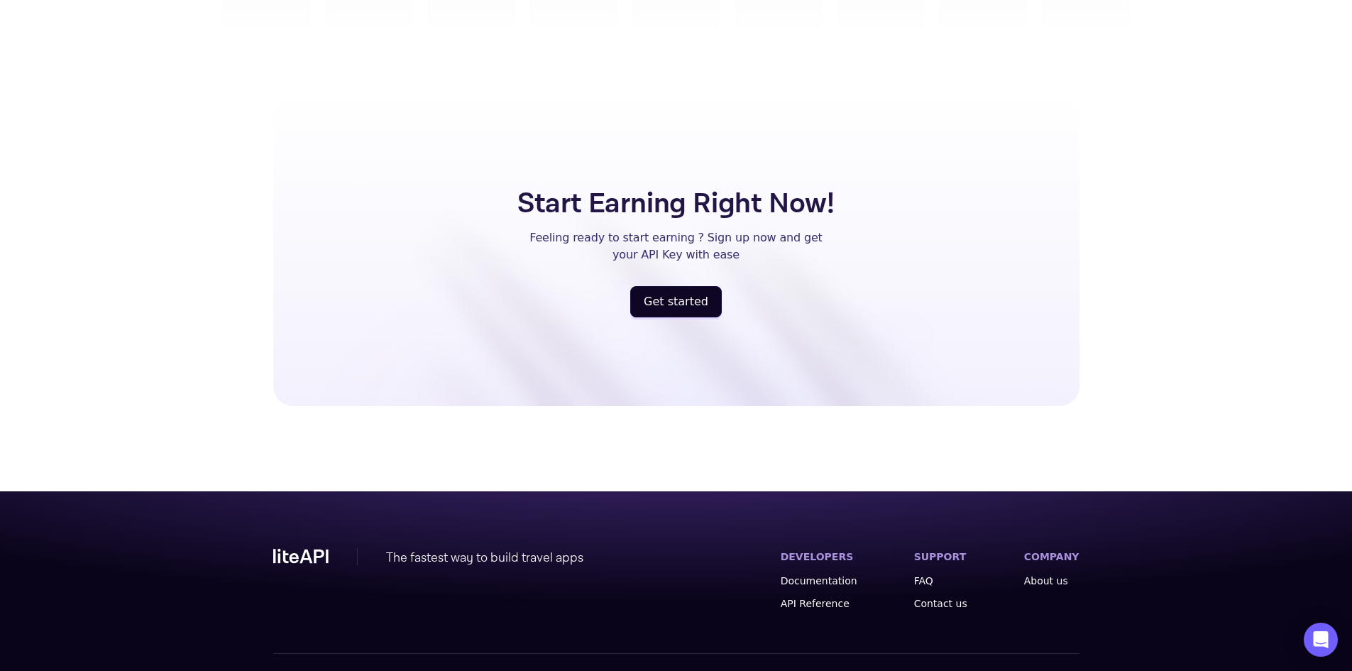
scroll to position [3669, 0]
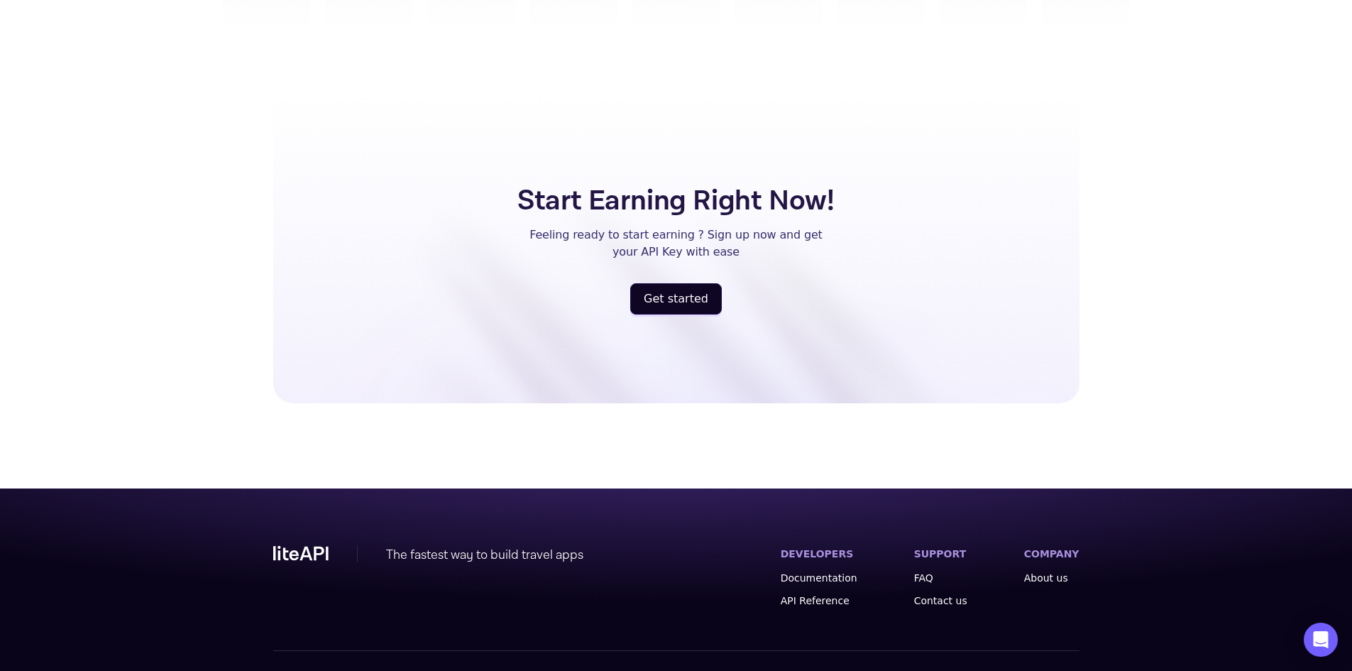
click at [1062, 670] on span "Powered by Nuitée" at bounding box center [1033, 681] width 94 height 14
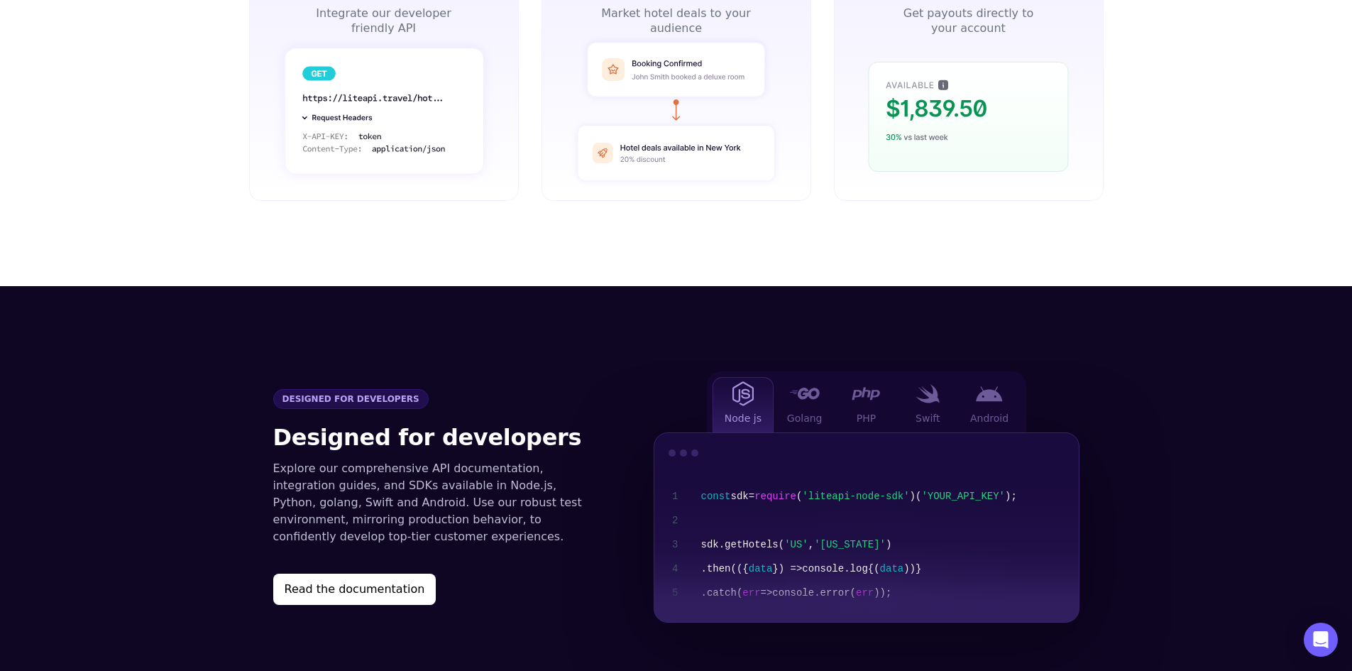
scroll to position [1397, 0]
